Goal: Task Accomplishment & Management: Manage account settings

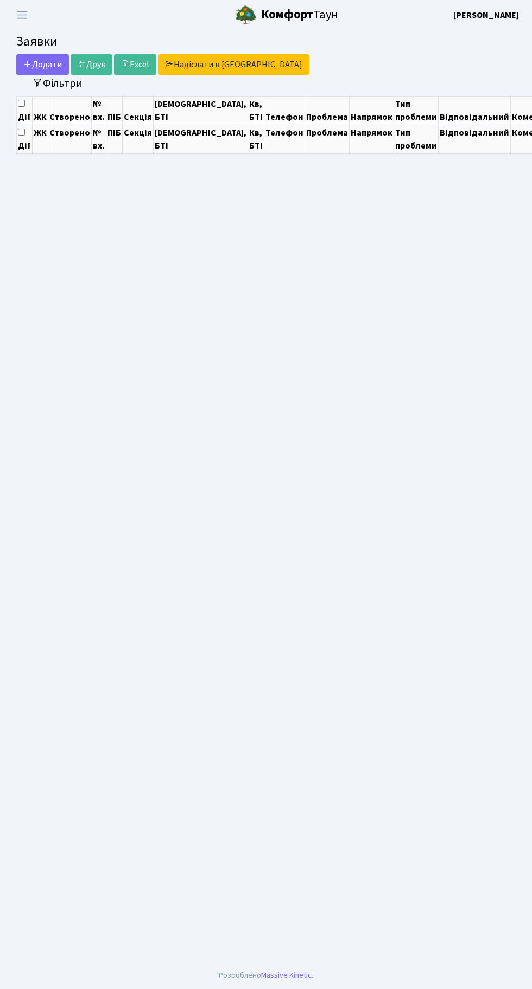
select select "25"
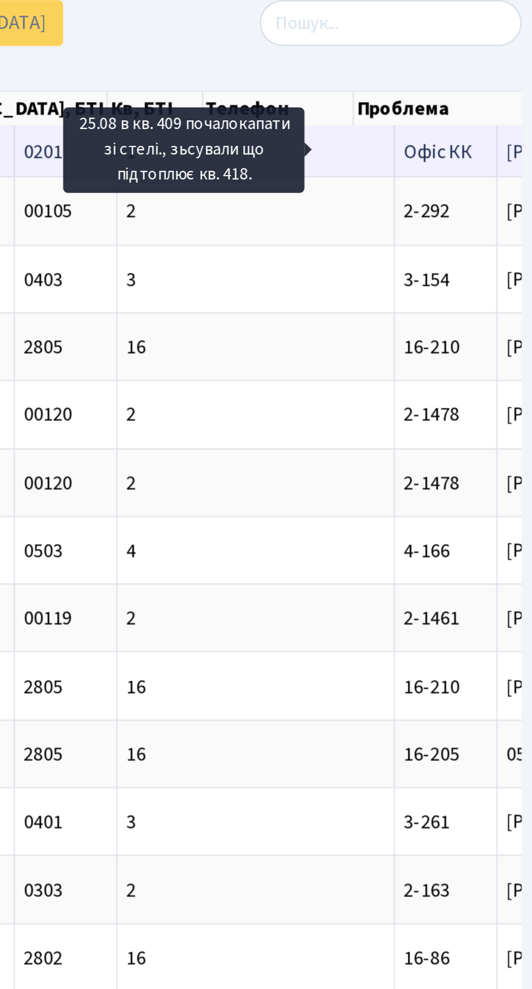
scroll to position [0, 85]
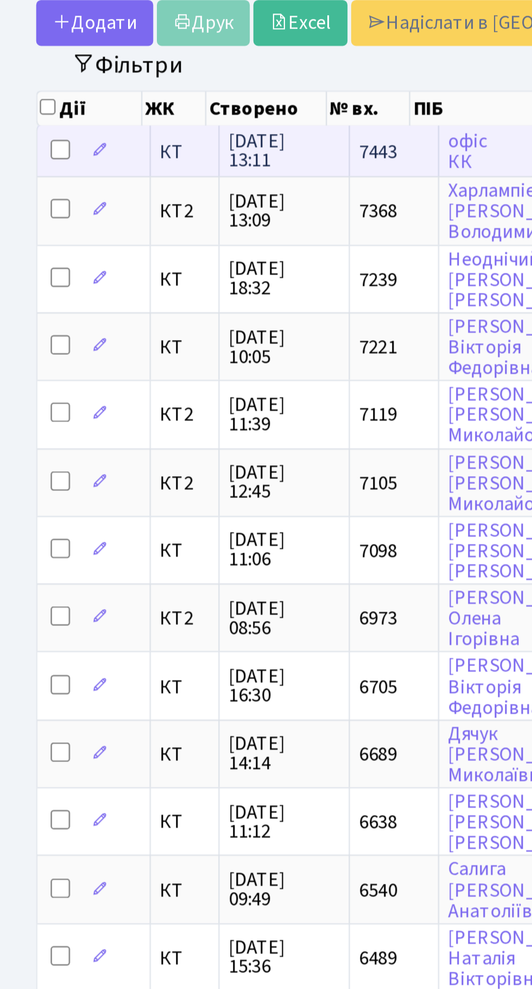
click at [139, 120] on span "29.08.2025 13:11" at bounding box center [127, 124] width 49 height 17
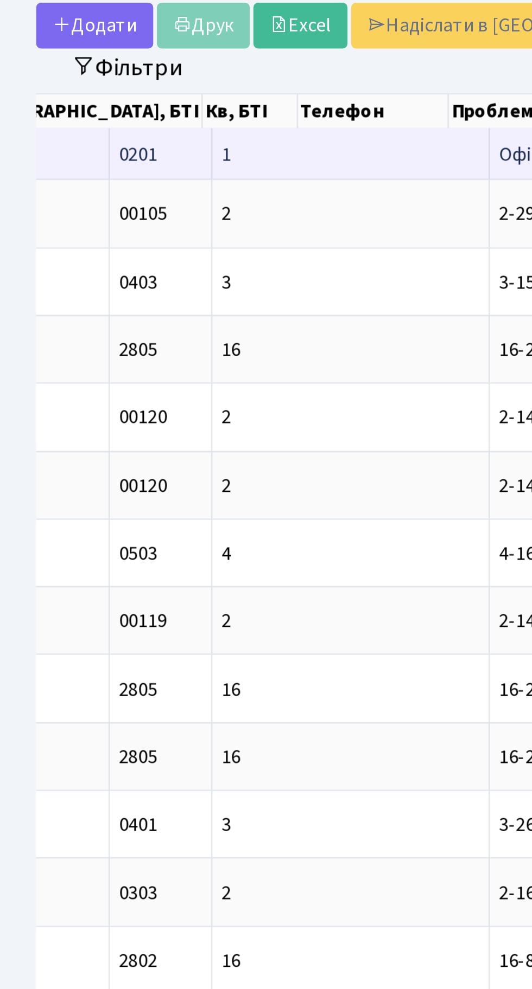
scroll to position [0, 362]
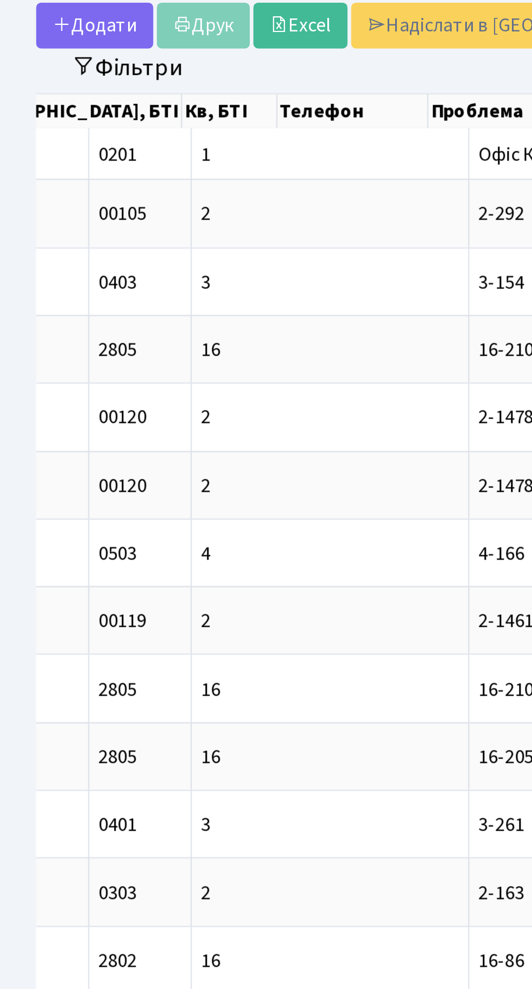
click at [13, 161] on div "Дії ЖК Створено № вх. ПІБ Секція Буд., БТІ Кв, БТІ Телефон Проблема Напрямок Ти…" at bounding box center [265, 488] width 515 height 789
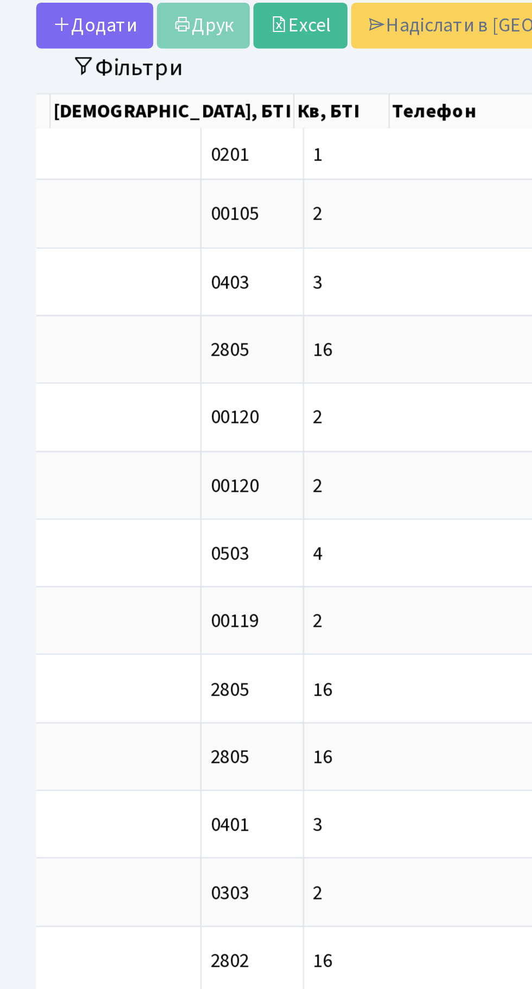
scroll to position [0, 312]
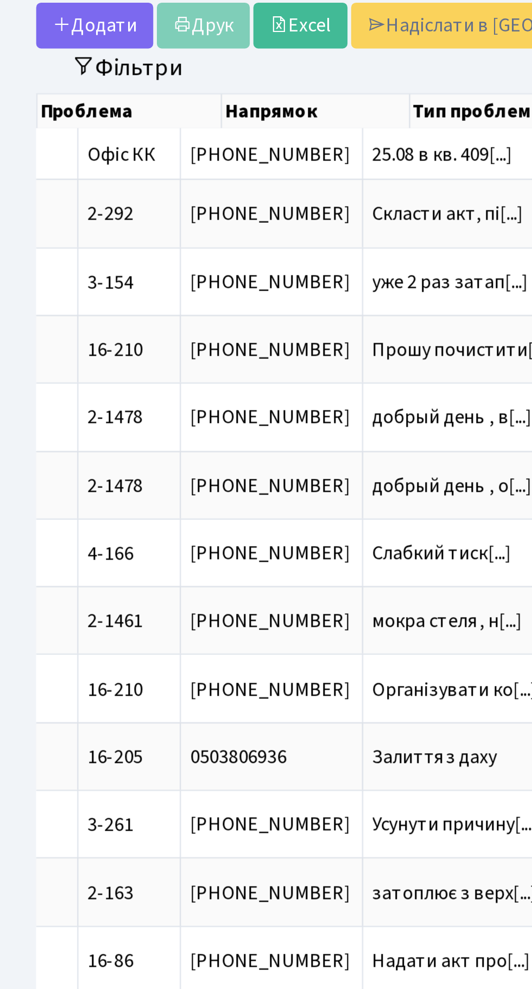
click at [12, 403] on div "Дії ЖК Створено № вх. ПІБ Секція Буд., БТІ Кв, БТІ Телефон Проблема Напрямок Ти…" at bounding box center [265, 488] width 515 height 789
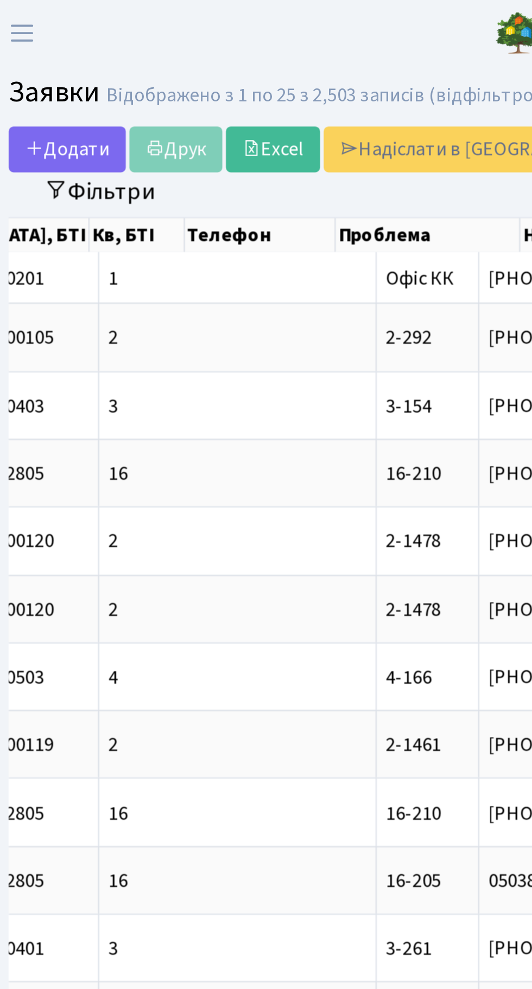
scroll to position [0, 0]
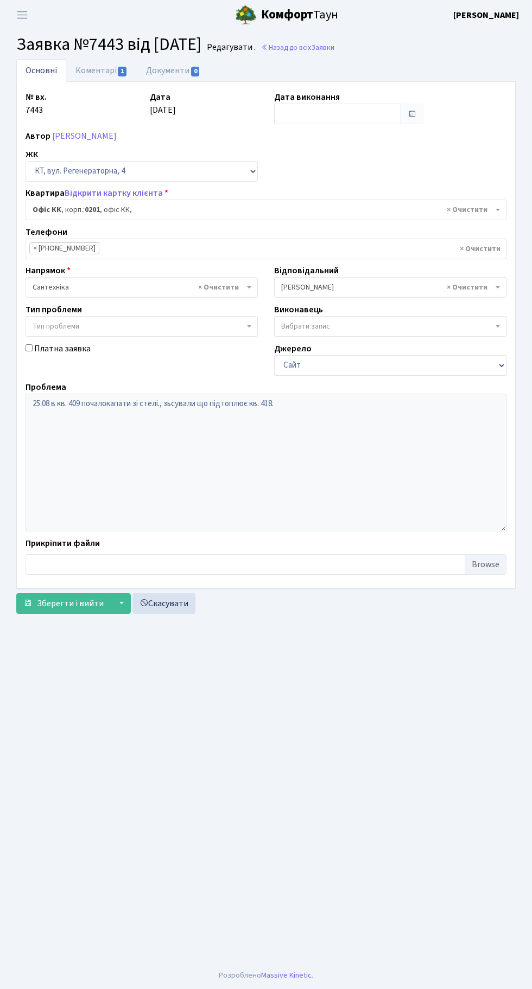
select select "4"
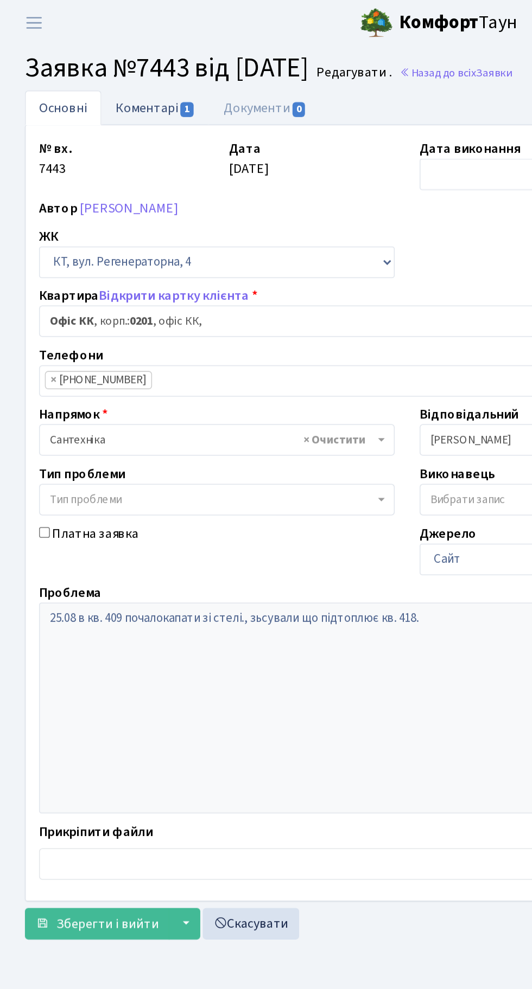
click at [101, 71] on link "Коментарі 1" at bounding box center [101, 70] width 71 height 22
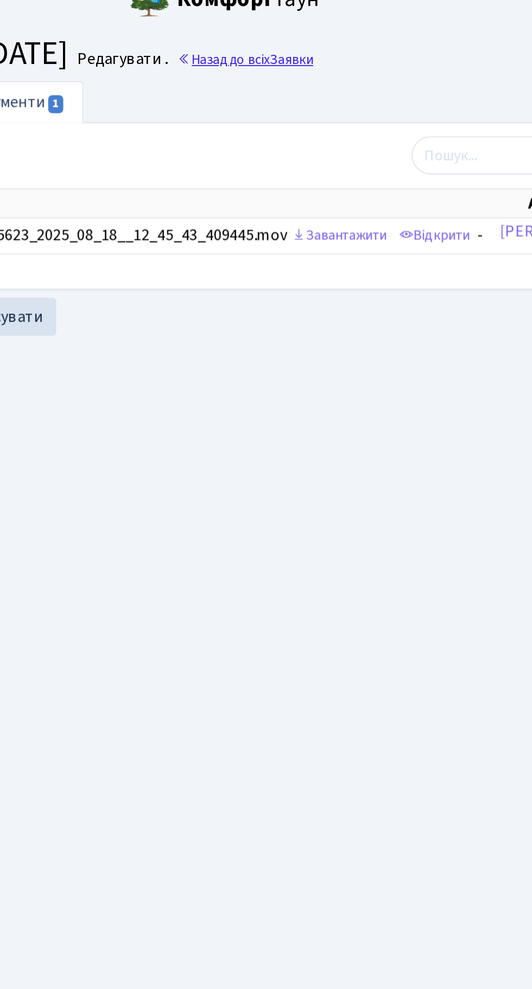
click at [334, 49] on span "Заявки" at bounding box center [322, 47] width 23 height 10
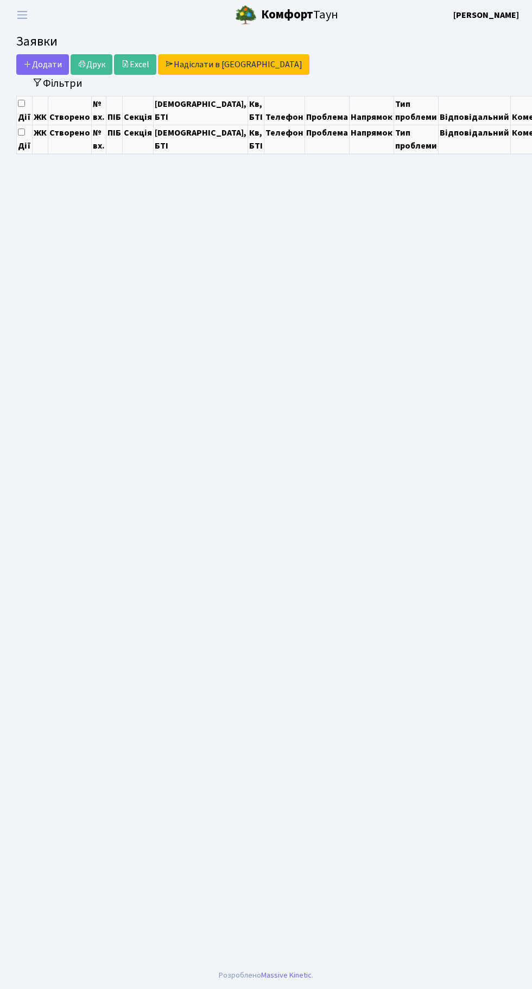
select select "25"
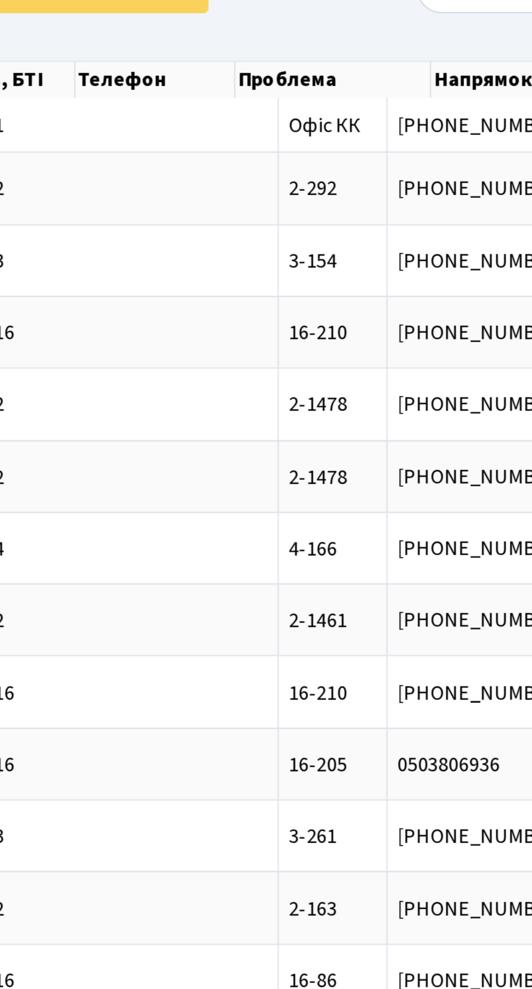
scroll to position [0, 200]
